Goal: Task Accomplishment & Management: Use online tool/utility

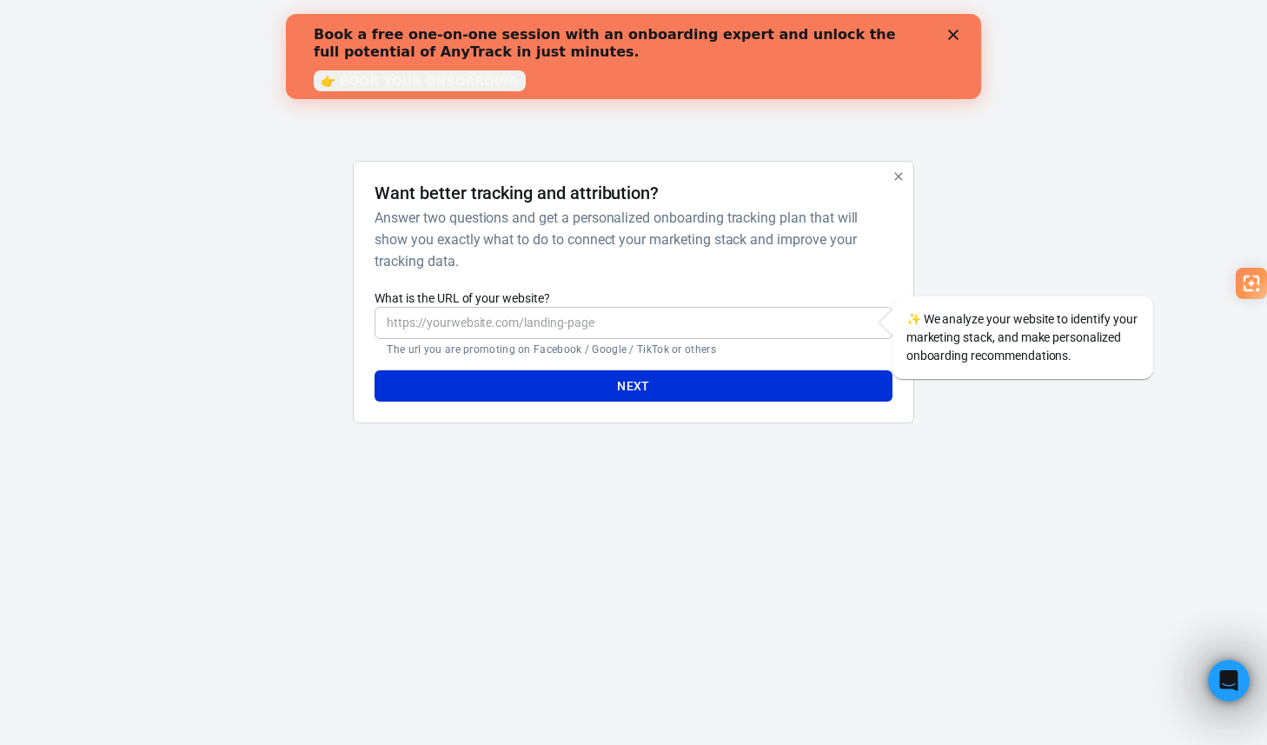
click at [532, 329] on input "What is the URL of your website?" at bounding box center [633, 323] width 517 height 32
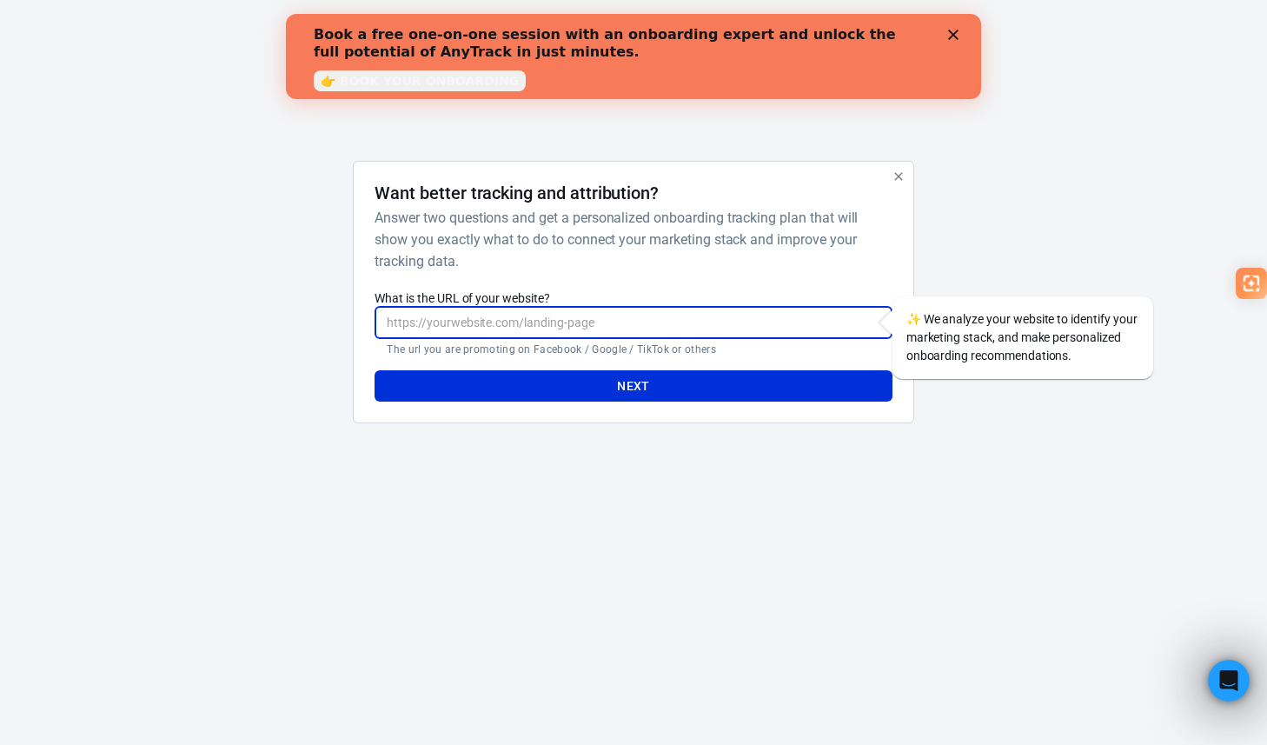
click at [598, 321] on input "What is the URL of your website?" at bounding box center [633, 323] width 517 height 32
paste input "https://www.theambitiousman.fr/e-connectfb"
type input "https://www.theambitiousman.fr/e-connectfb"
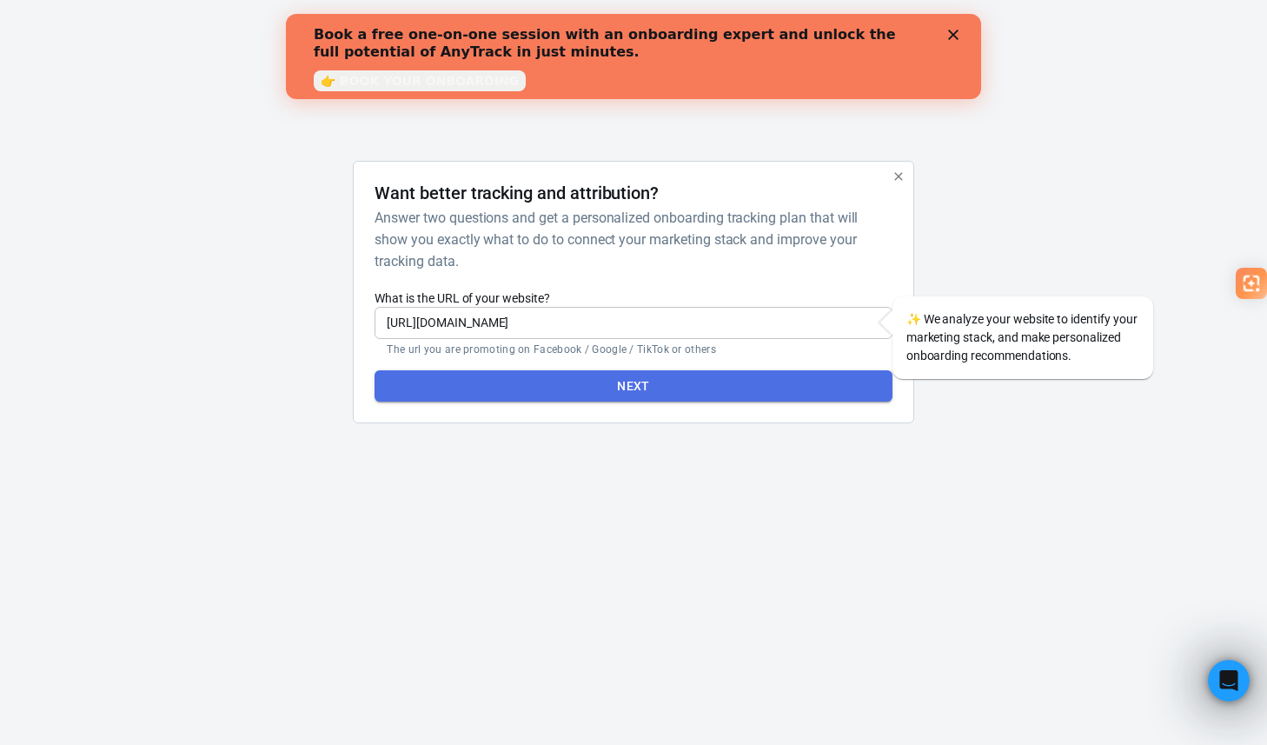
click at [600, 391] on button "Next" at bounding box center [633, 386] width 517 height 32
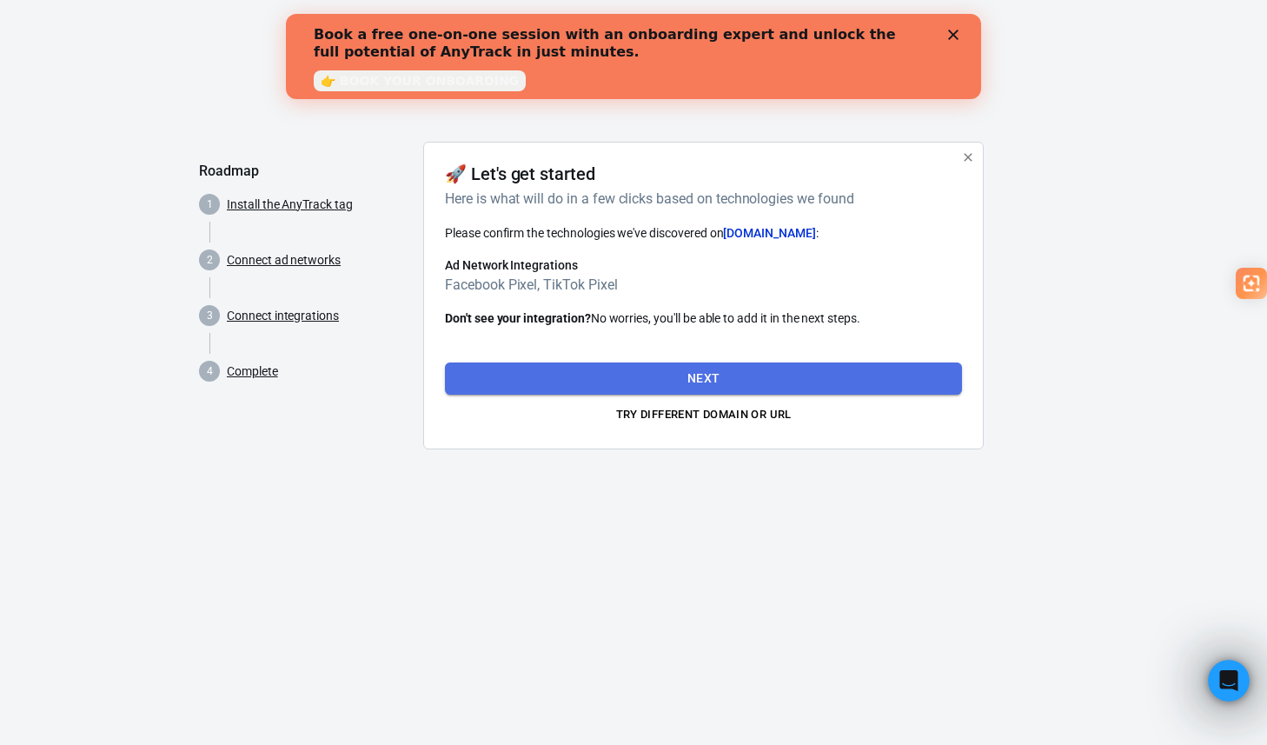
click at [694, 374] on button "Next" at bounding box center [703, 378] width 517 height 32
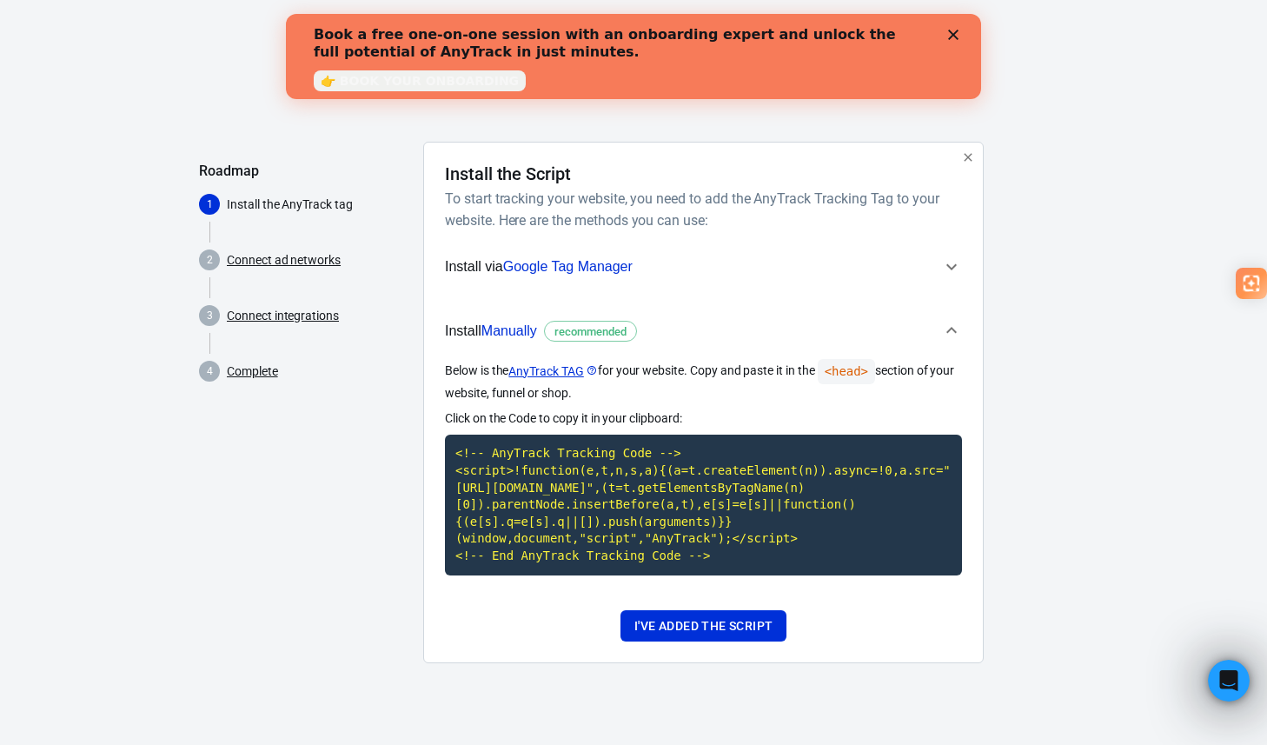
click at [941, 266] on icon "button" at bounding box center [951, 266] width 21 height 21
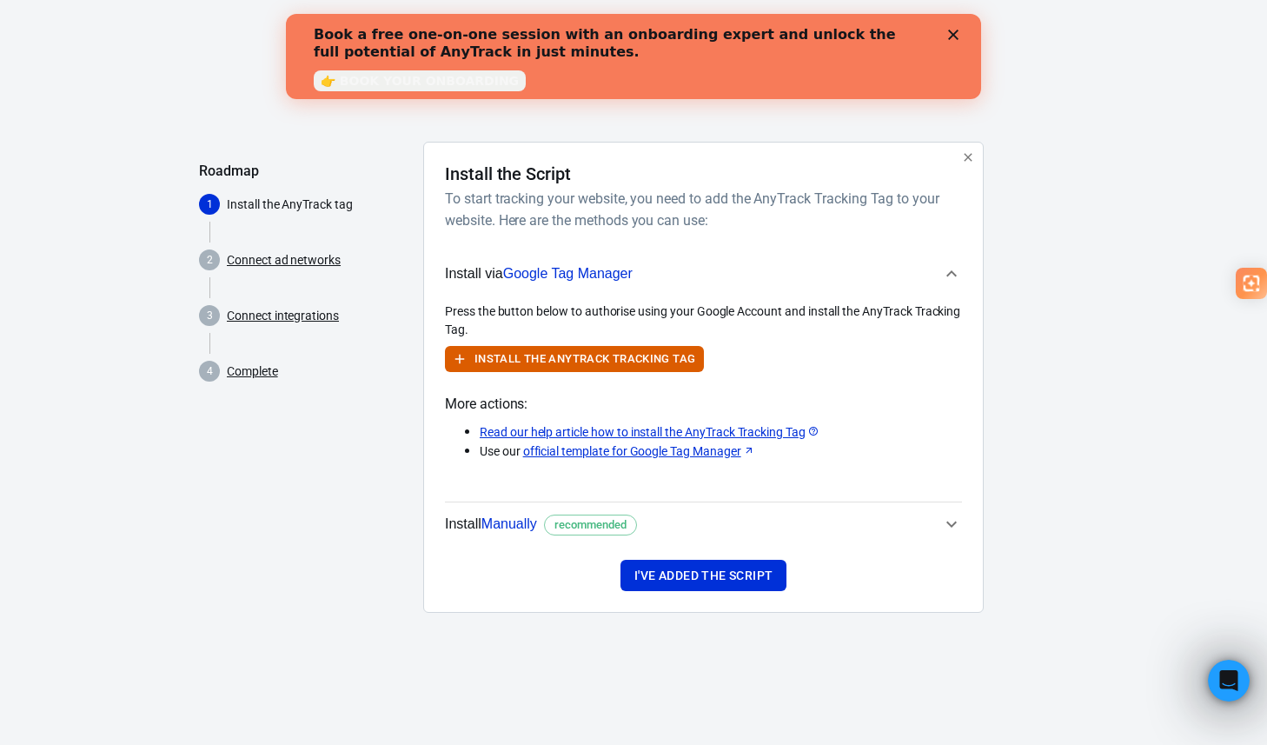
click at [941, 269] on icon "button" at bounding box center [951, 273] width 21 height 21
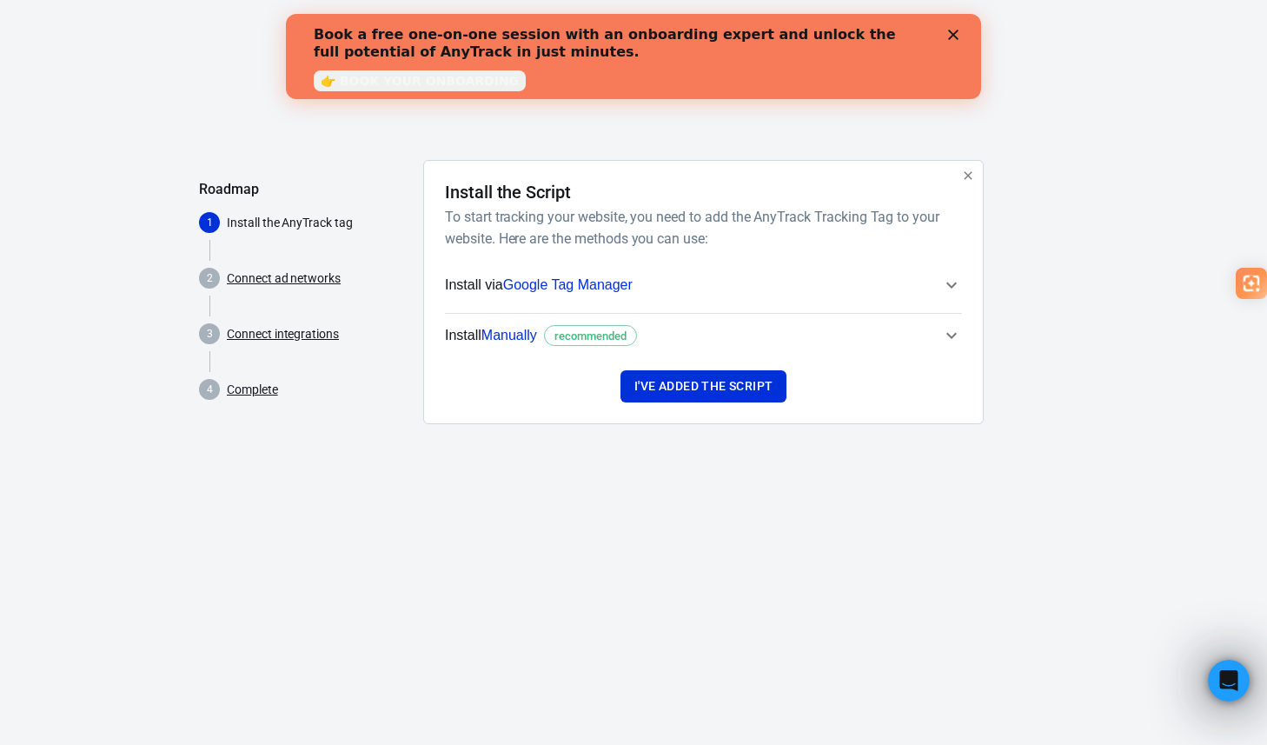
click at [945, 333] on icon "button" at bounding box center [951, 335] width 21 height 21
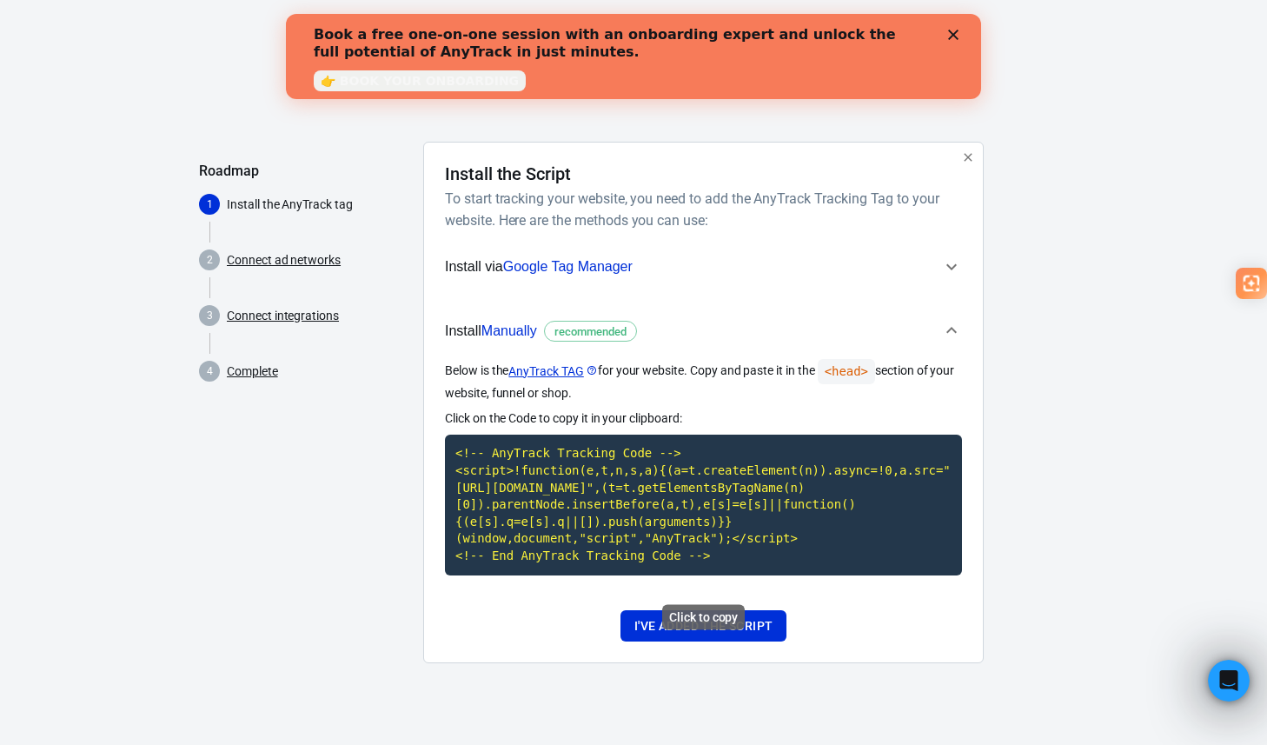
click at [569, 466] on code "<!-- AnyTrack Tracking Code --> <script>!function(e,t,n,s,a){(a=t.createElement…" at bounding box center [703, 505] width 517 height 140
click at [668, 642] on button "I've added the script" at bounding box center [703, 626] width 166 height 32
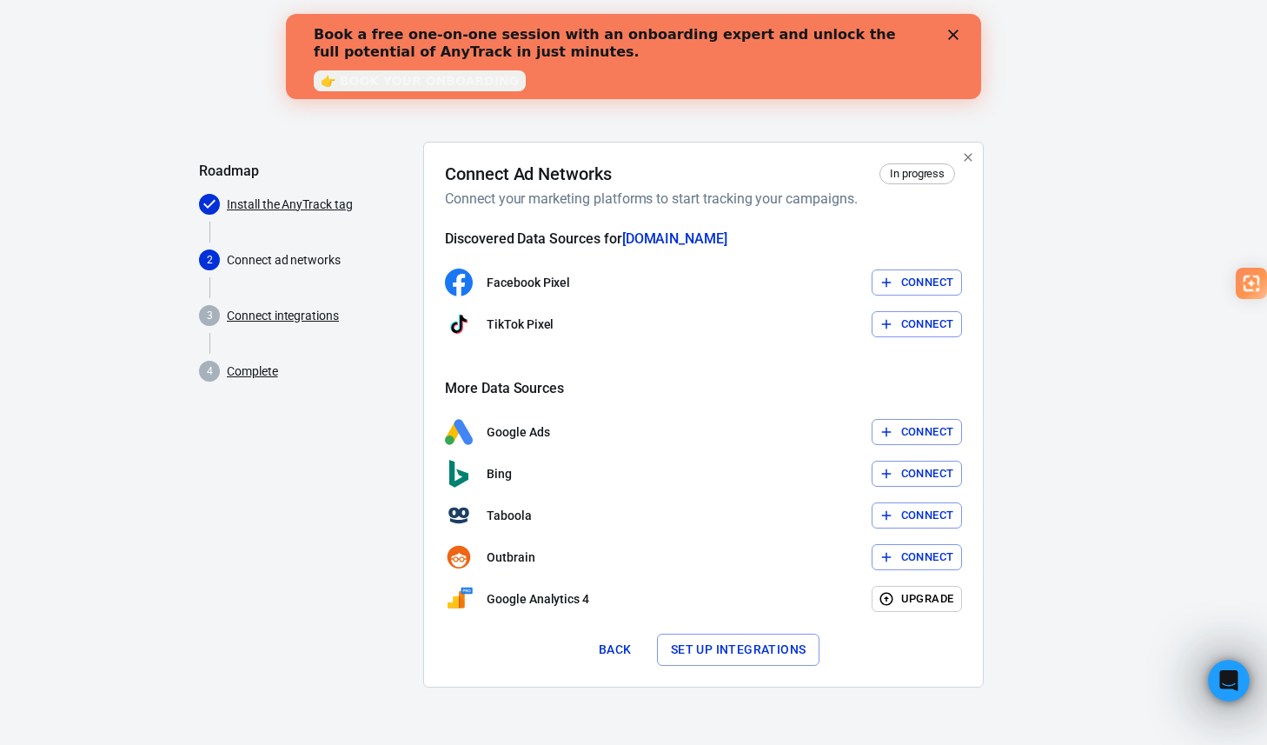
click at [920, 280] on button "Connect" at bounding box center [917, 282] width 91 height 27
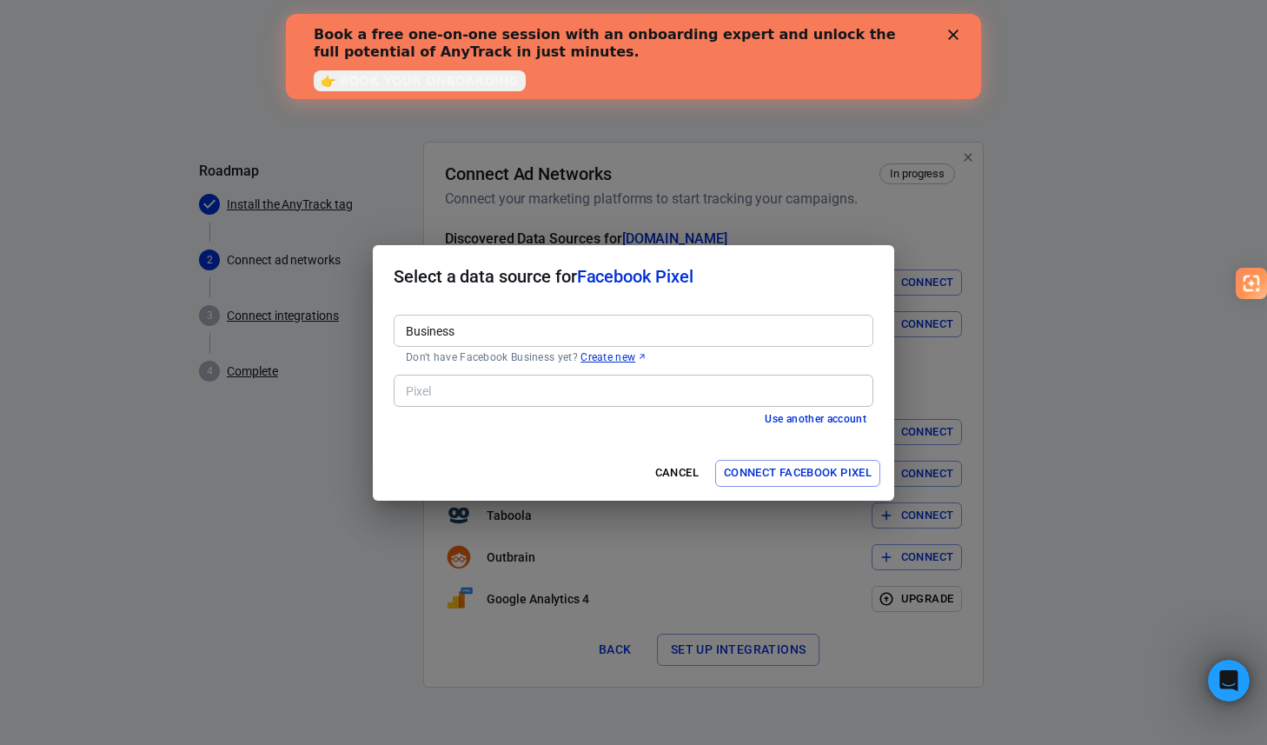
click at [512, 338] on input "Business" at bounding box center [632, 331] width 467 height 22
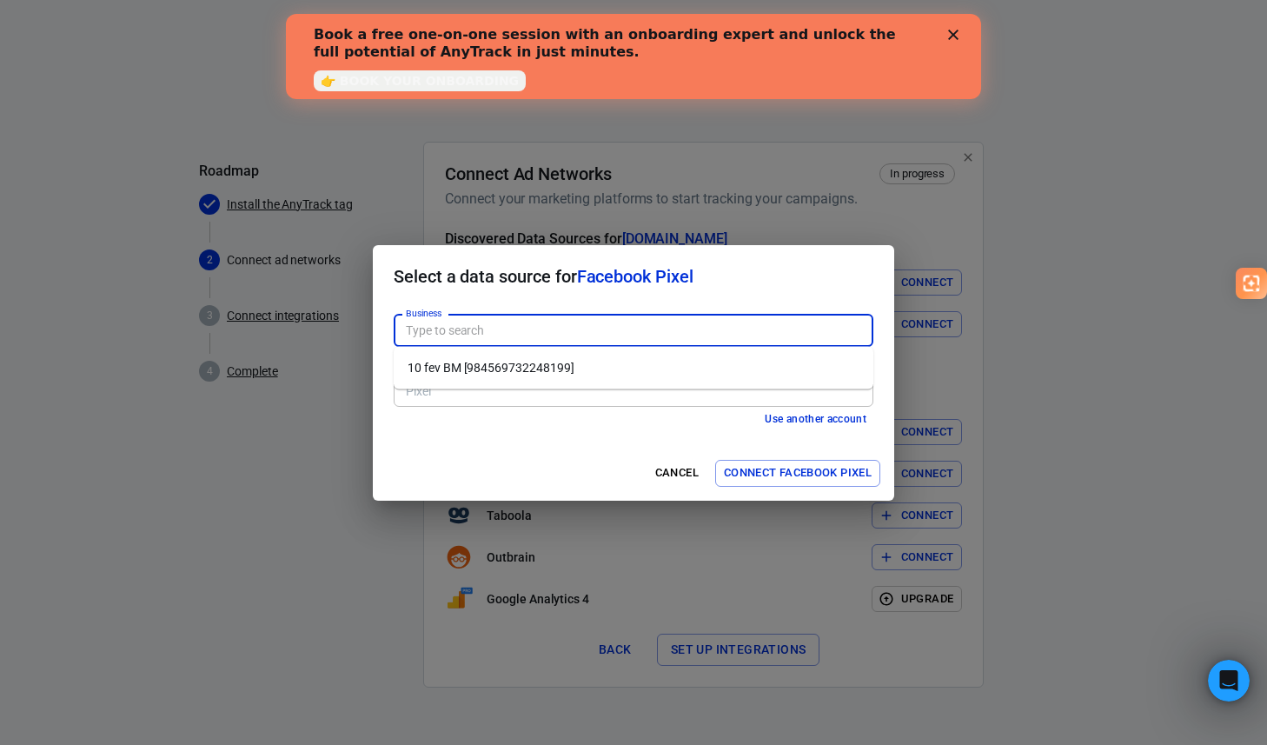
click at [512, 361] on li "10 fev BM [984569732248199]" at bounding box center [634, 368] width 480 height 29
type input "10 fev BM [984569732248199]"
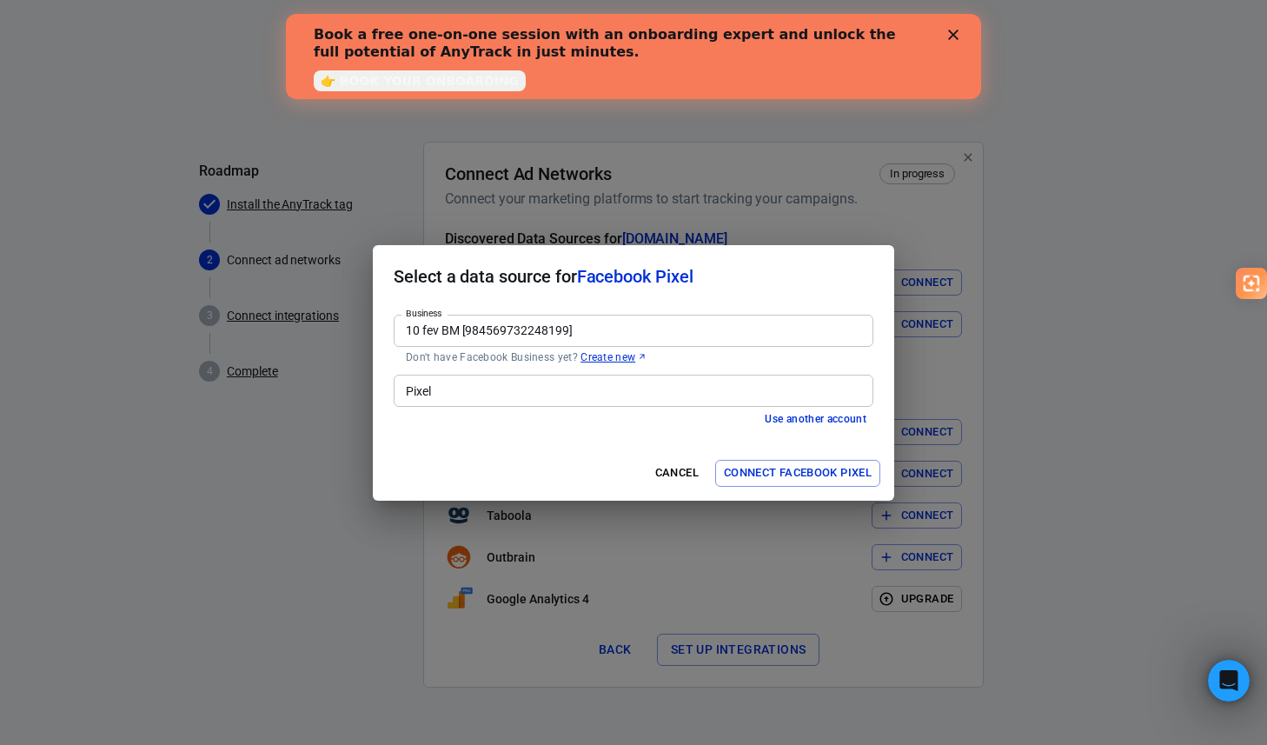
click at [488, 391] on input "Pixel" at bounding box center [632, 391] width 467 height 22
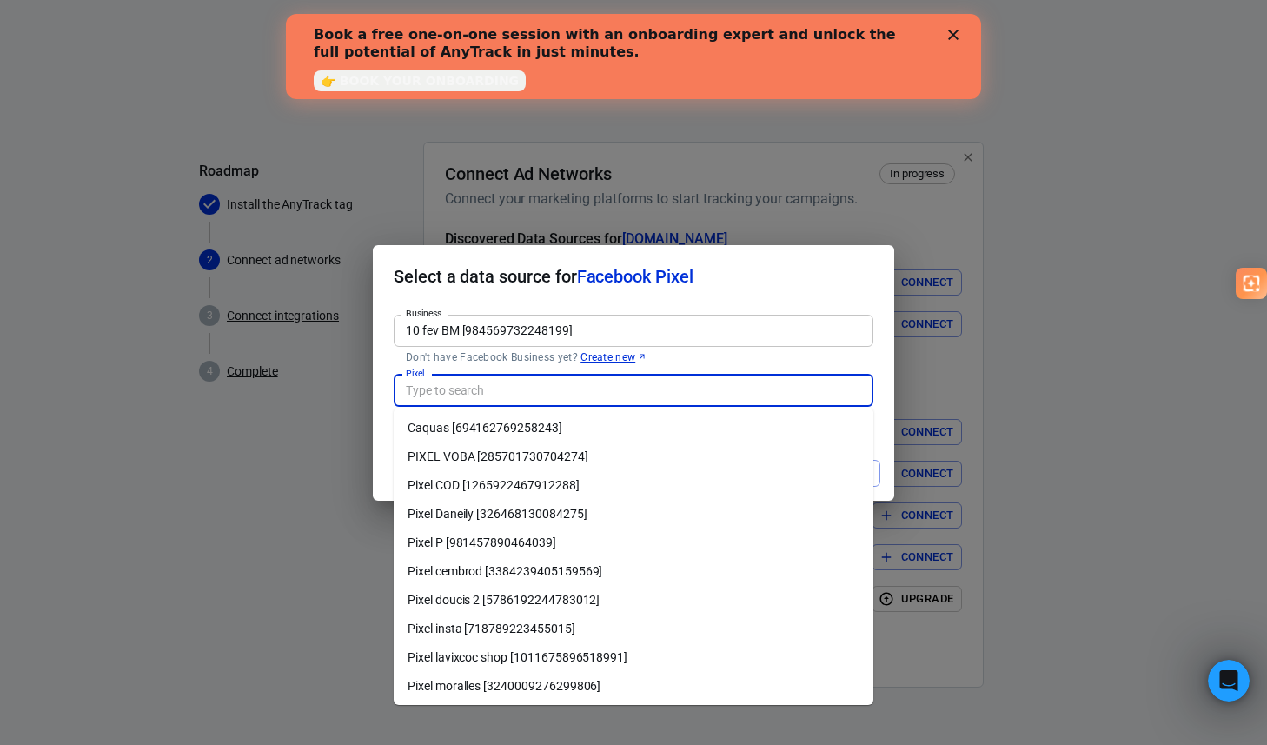
click at [532, 476] on li "Pixel COD [1265922467912288]" at bounding box center [634, 485] width 480 height 29
type input "Pixel COD [1265922467912288]"
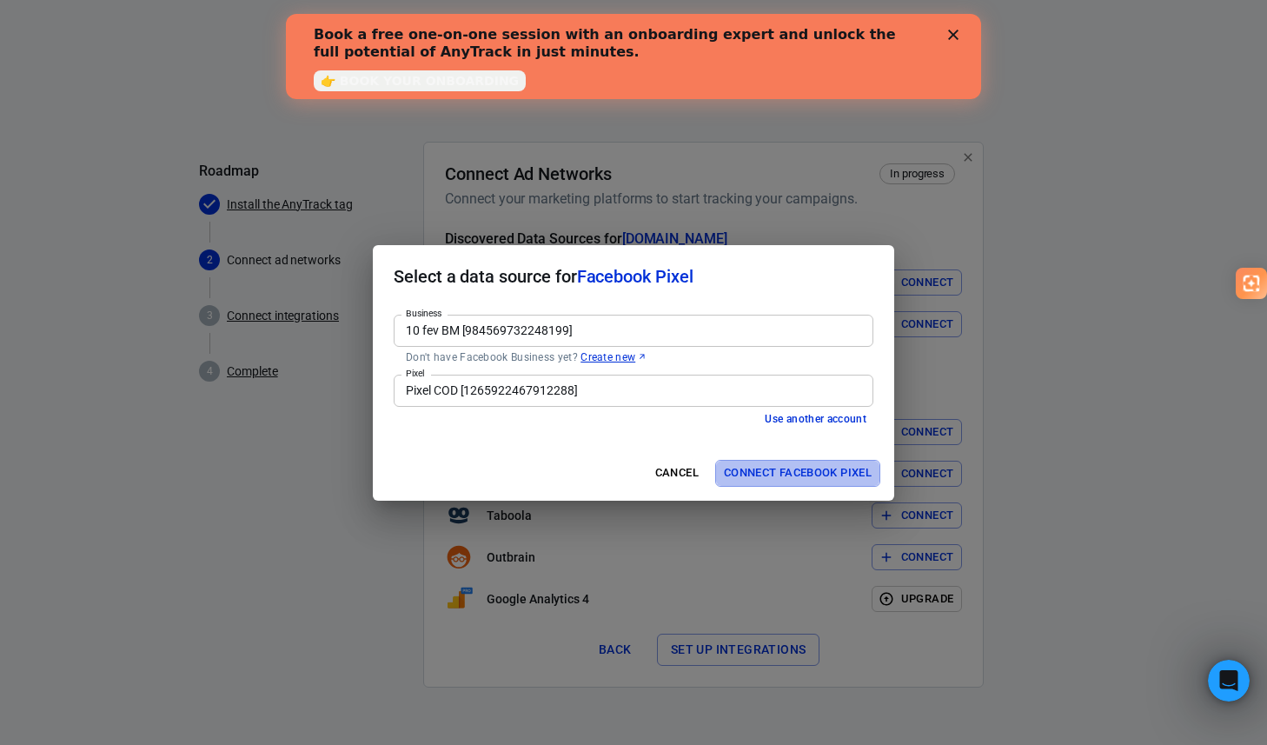
click at [762, 476] on button "Connect Facebook Pixel" at bounding box center [797, 473] width 165 height 27
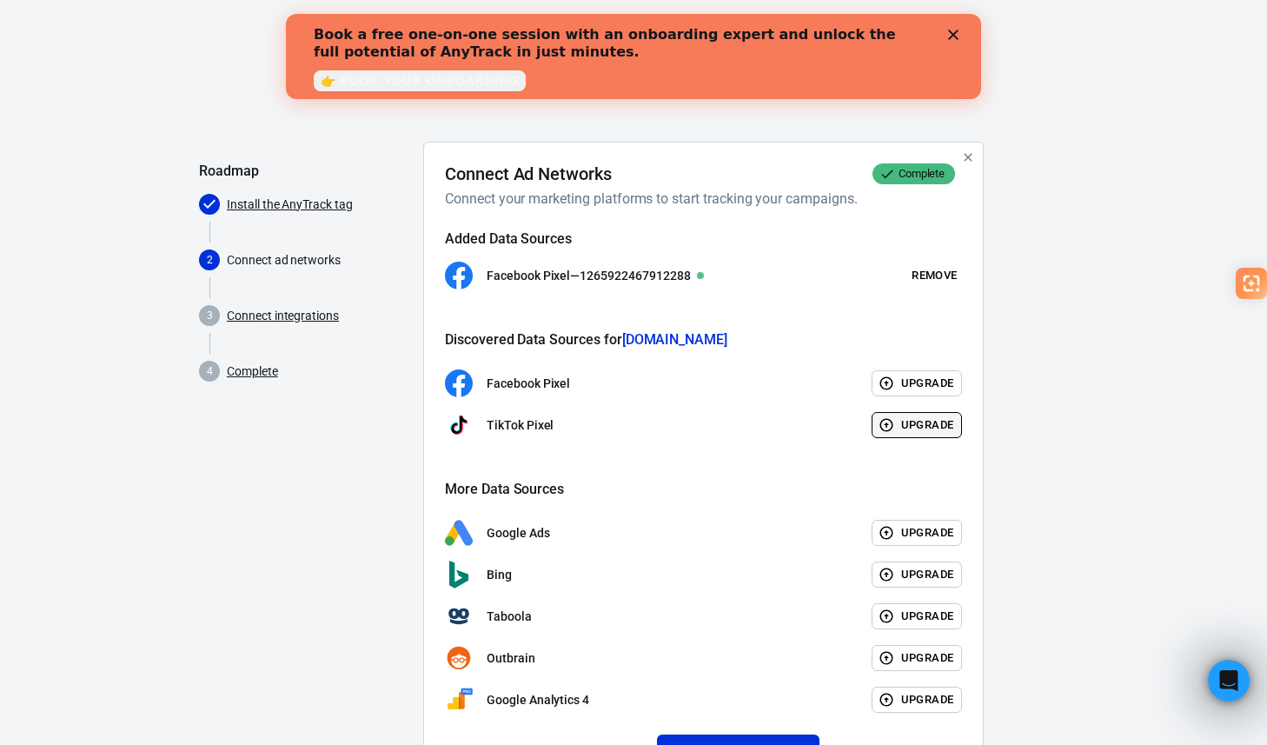
click at [897, 428] on button "Upgrade" at bounding box center [917, 425] width 91 height 27
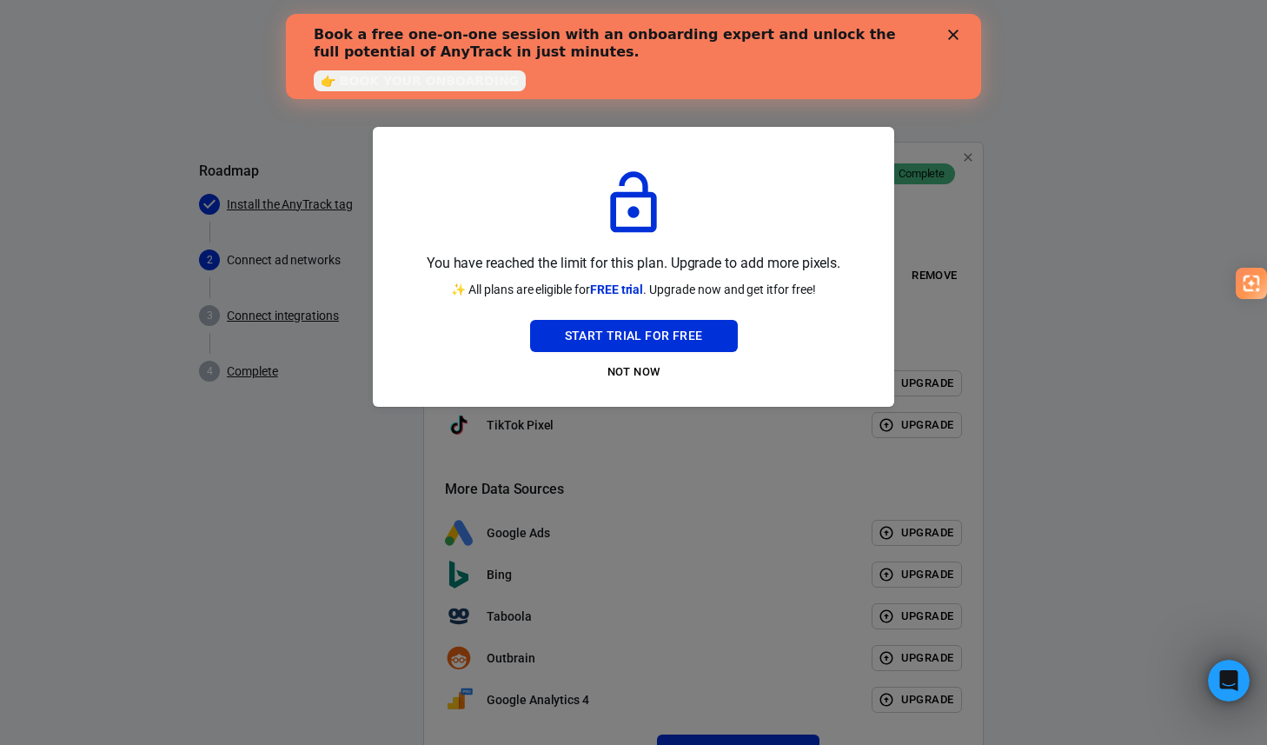
click at [1029, 140] on div at bounding box center [633, 372] width 1267 height 745
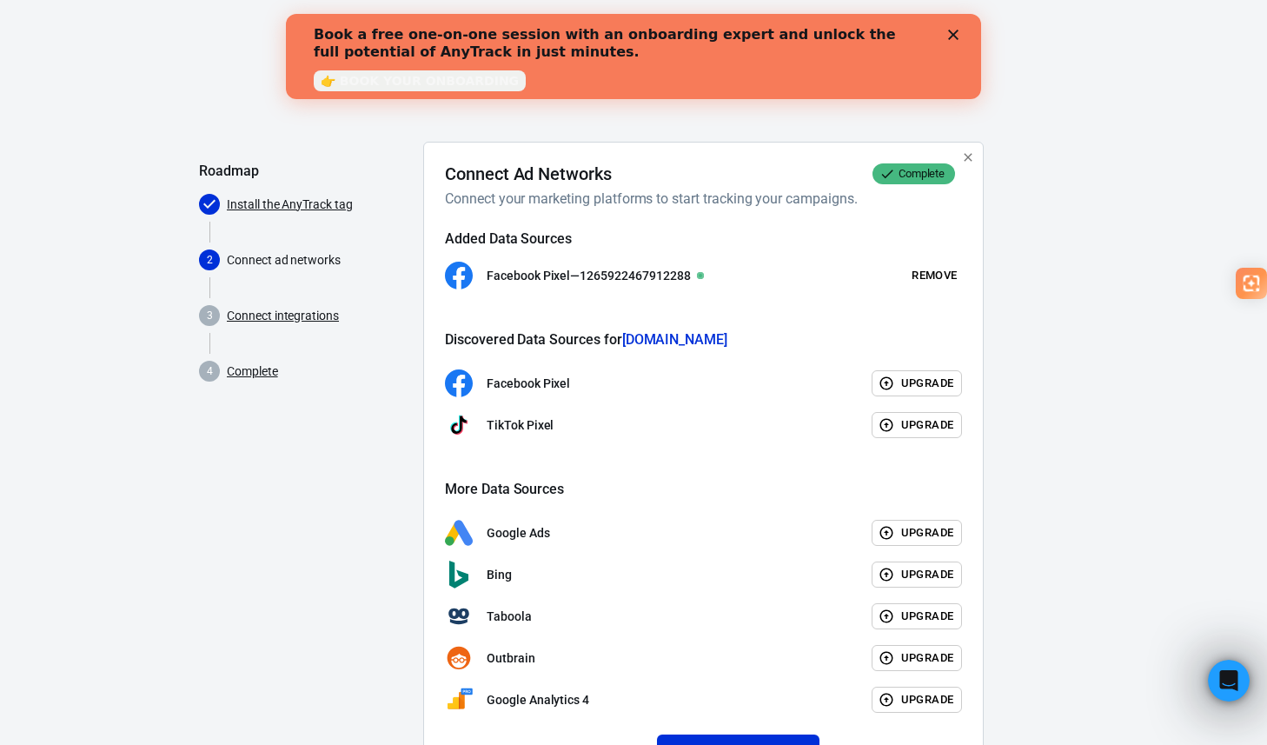
click at [952, 34] on polygon "Close" at bounding box center [953, 35] width 10 height 10
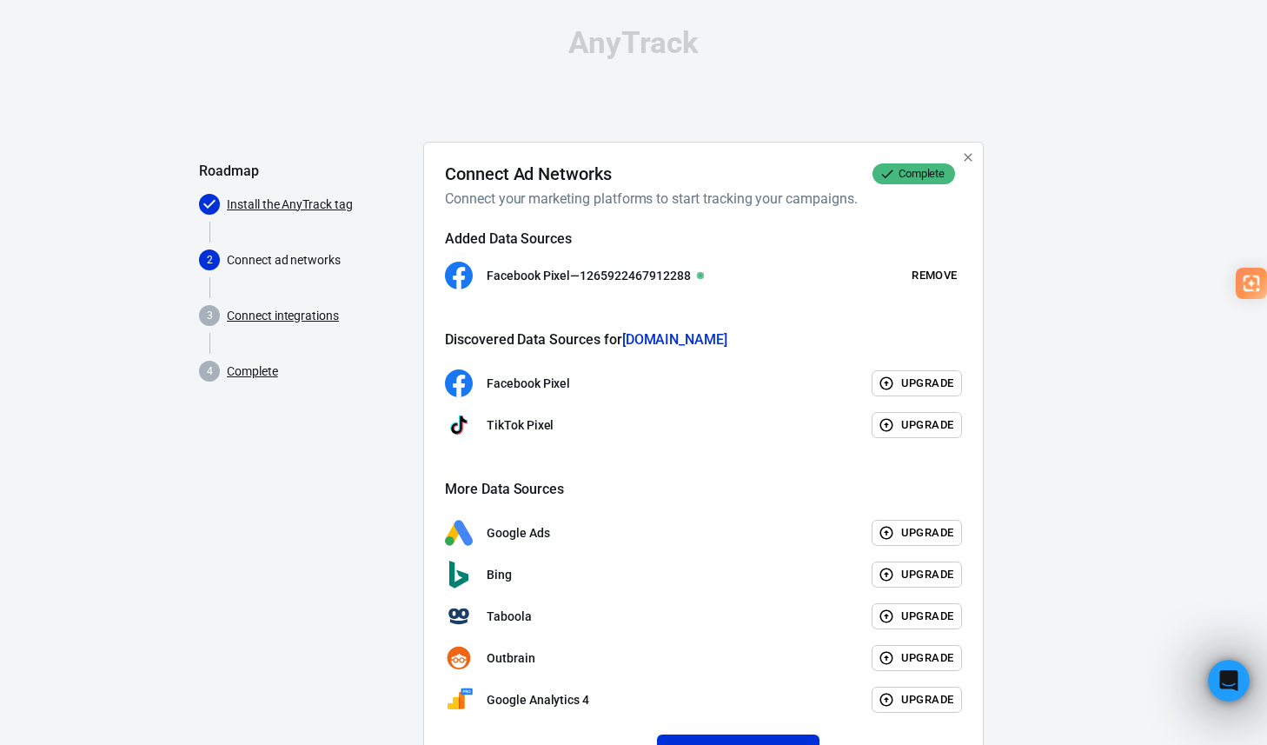
scroll to position [84, 0]
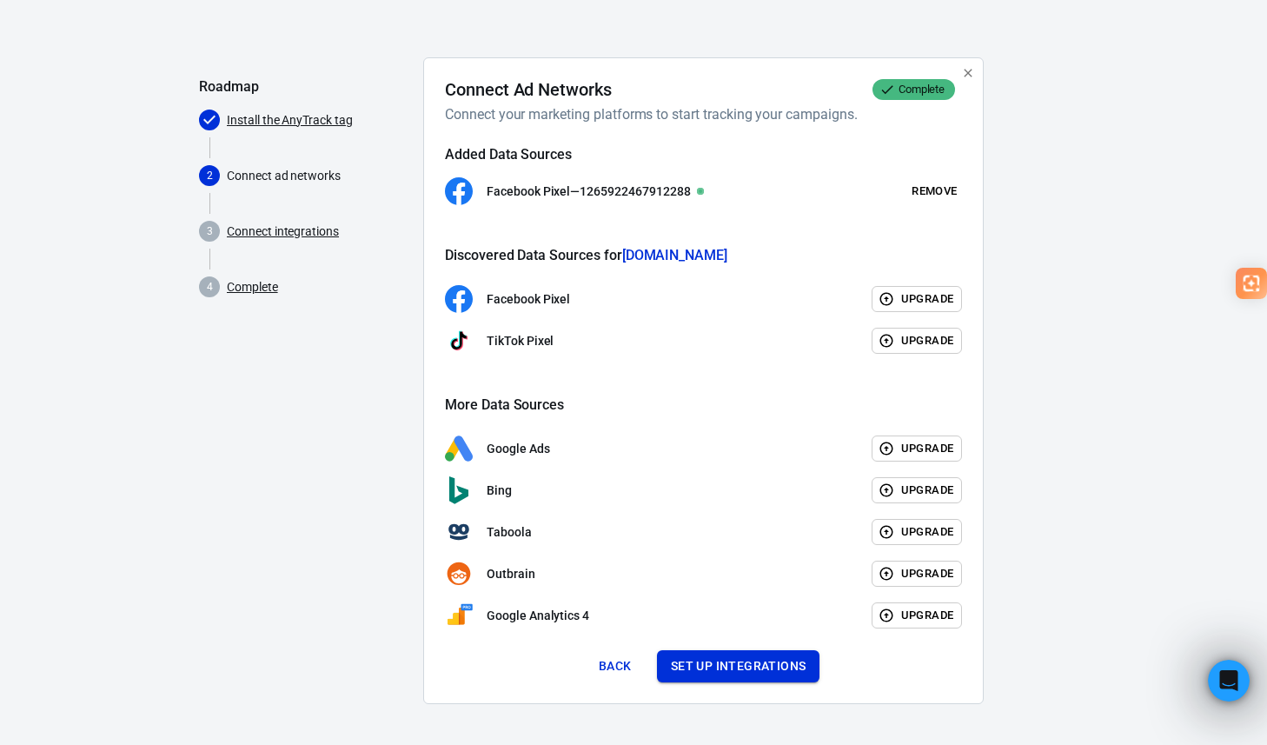
click at [709, 665] on button "Set up integrations" at bounding box center [738, 666] width 163 height 32
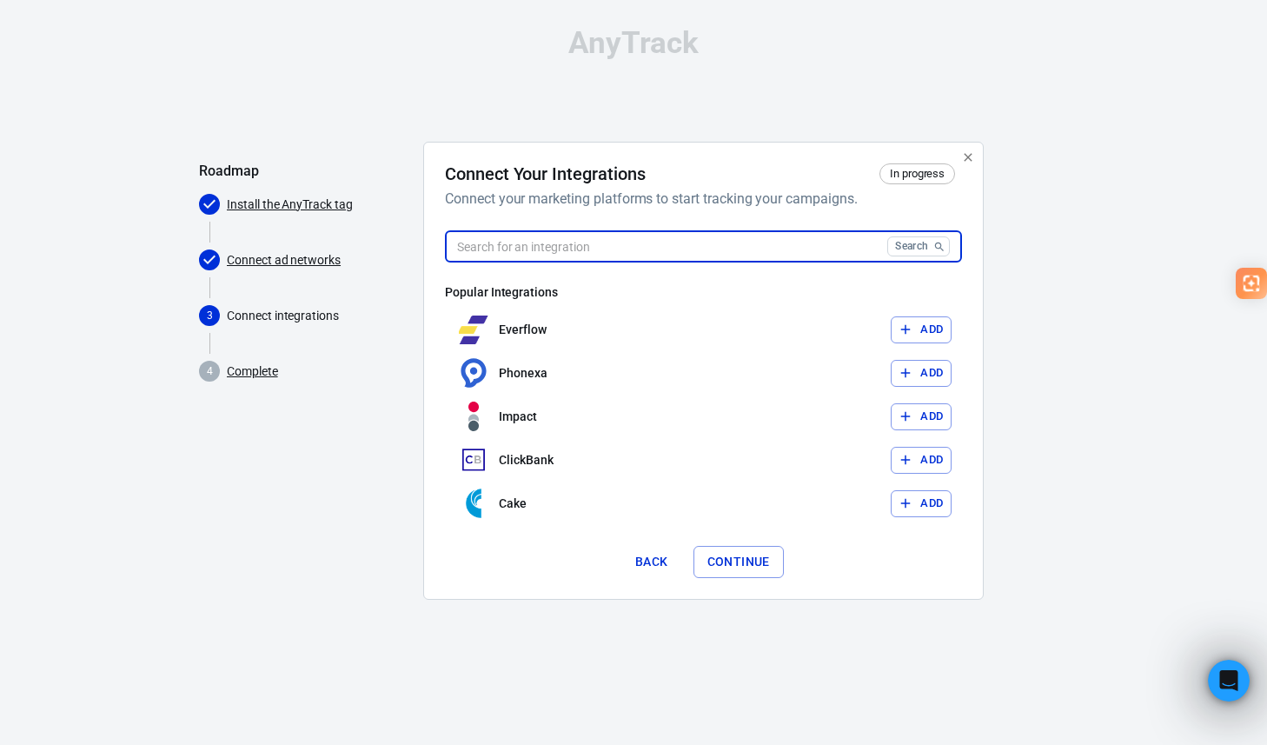
click at [733, 246] on input "text" at bounding box center [662, 246] width 435 height 32
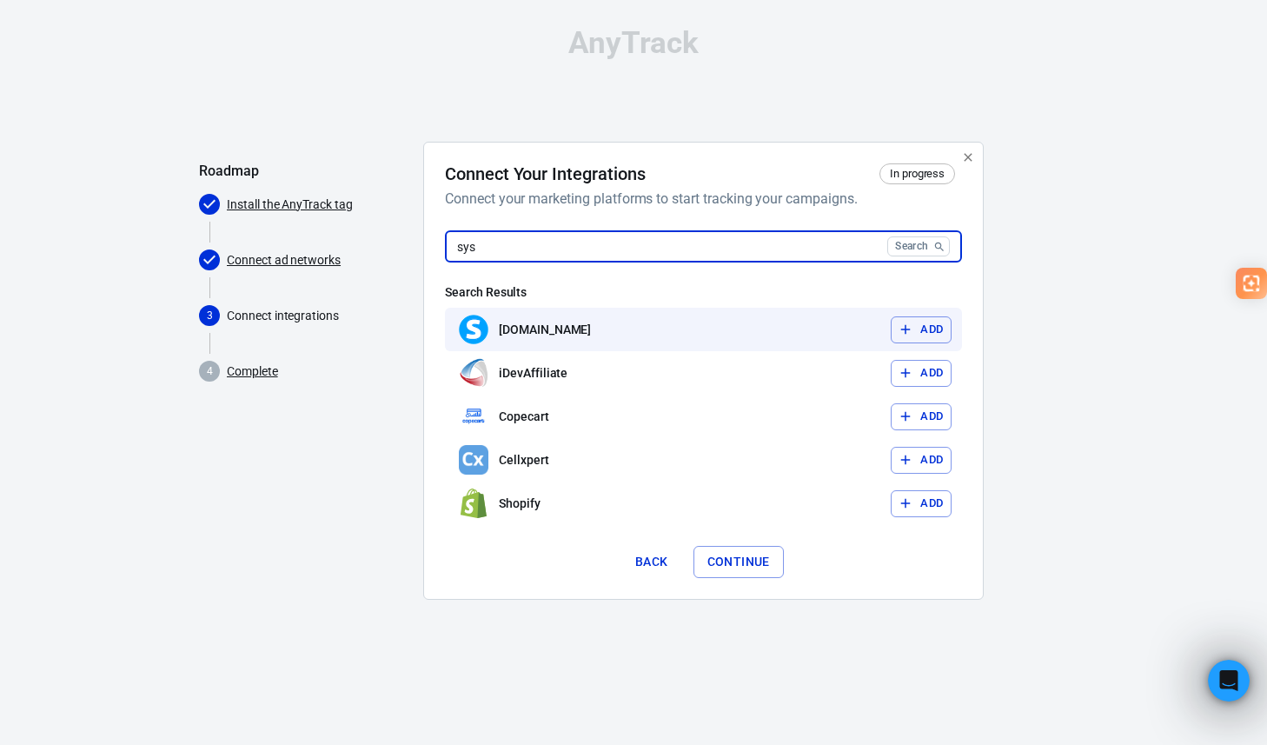
type input "sys"
click at [908, 319] on button "Add" at bounding box center [921, 329] width 61 height 27
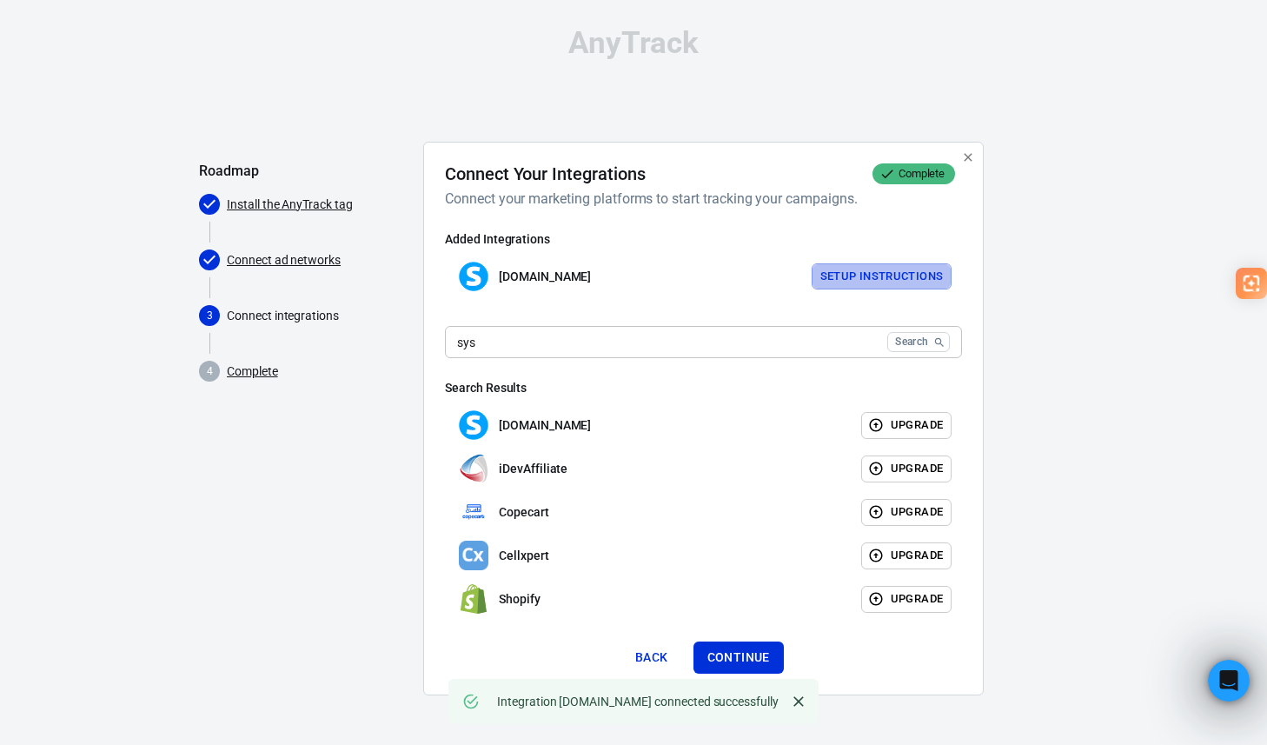
click at [912, 277] on button "Setup Instructions" at bounding box center [882, 276] width 141 height 27
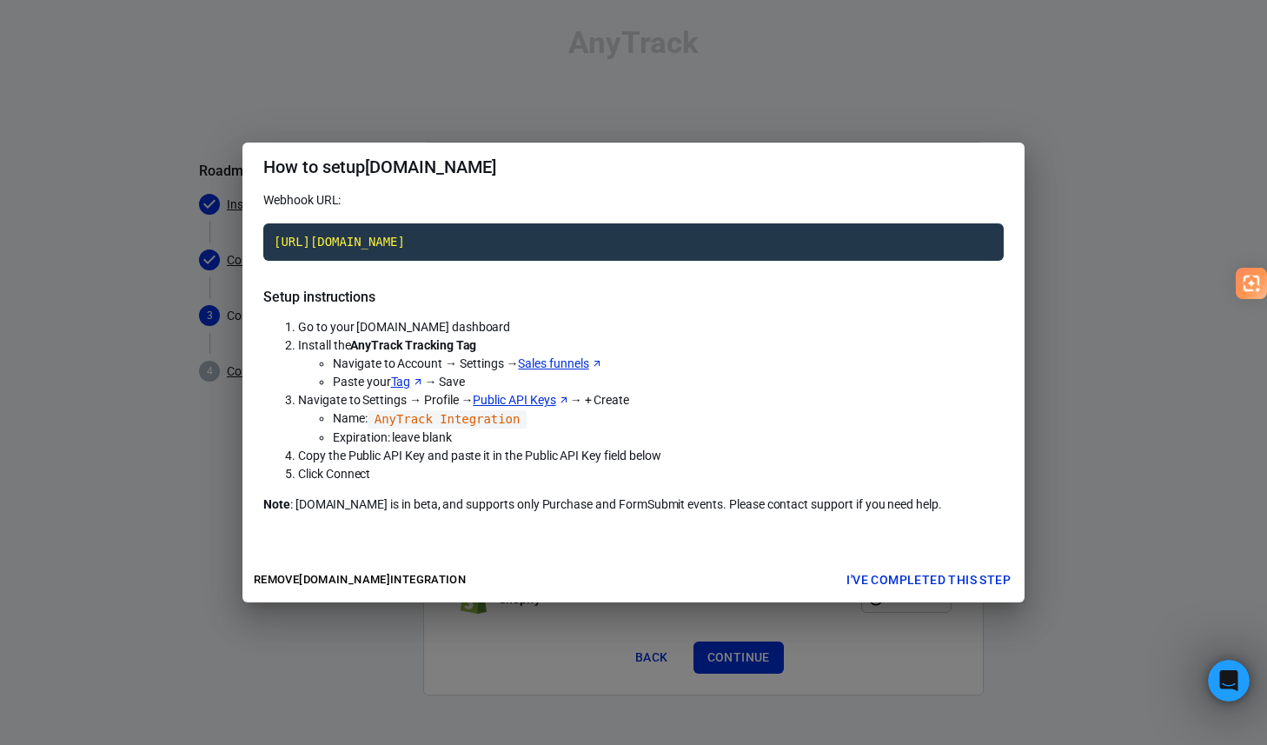
click at [574, 364] on link "Sales funnels" at bounding box center [560, 364] width 84 height 18
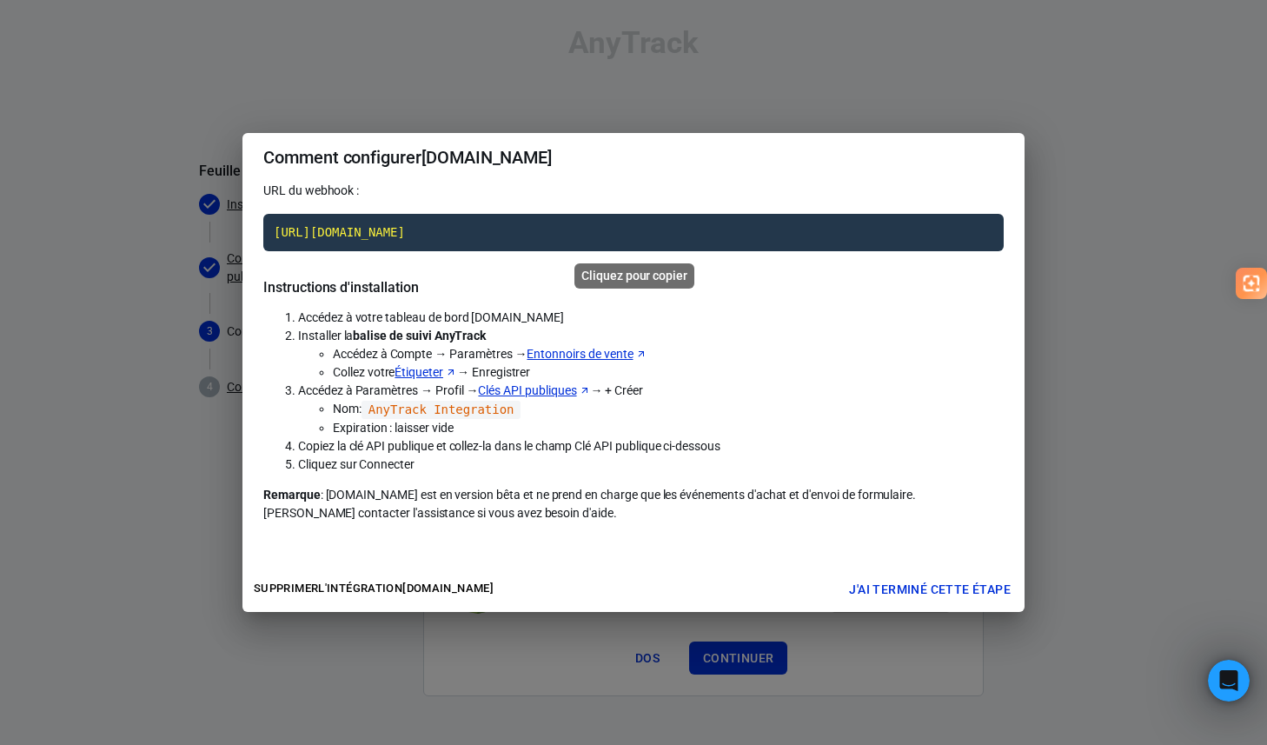
click at [574, 232] on code "https://t1.anytrack.io/NG0iH9GQ/collect/systemeio-theambitiousmanfr" at bounding box center [633, 233] width 740 height 38
click at [604, 237] on code "https://t1.anytrack.io/NG0iH9GQ/collect/systemeio-theambitiousmanfr" at bounding box center [633, 233] width 740 height 38
click at [636, 225] on code "https://t1.anytrack.io/NG0iH9GQ/collect/systemeio-theambitiousmanfr" at bounding box center [633, 233] width 740 height 38
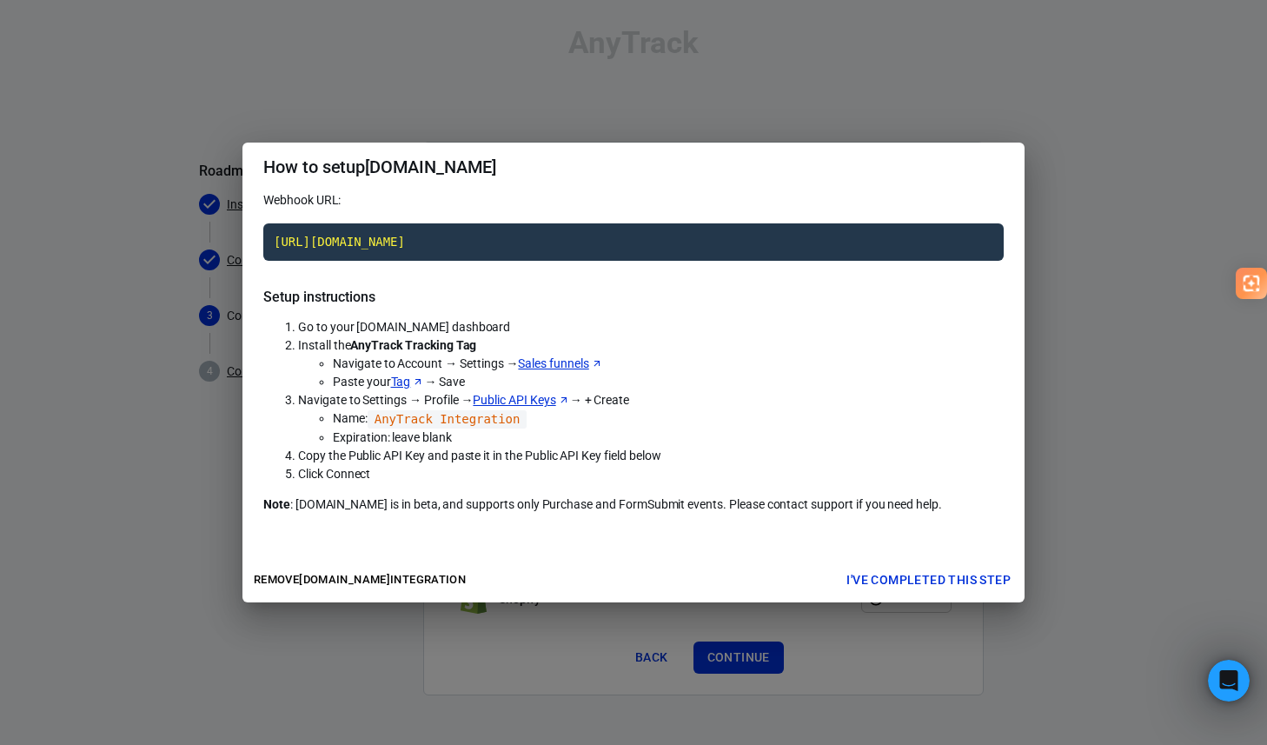
click at [406, 378] on link "Tag" at bounding box center [408, 382] width 34 height 18
click at [584, 236] on code "https://t1.anytrack.io/NG0iH9GQ/collect/systemeio-theambitiousmanfr" at bounding box center [633, 242] width 740 height 38
